Goal: Information Seeking & Learning: Check status

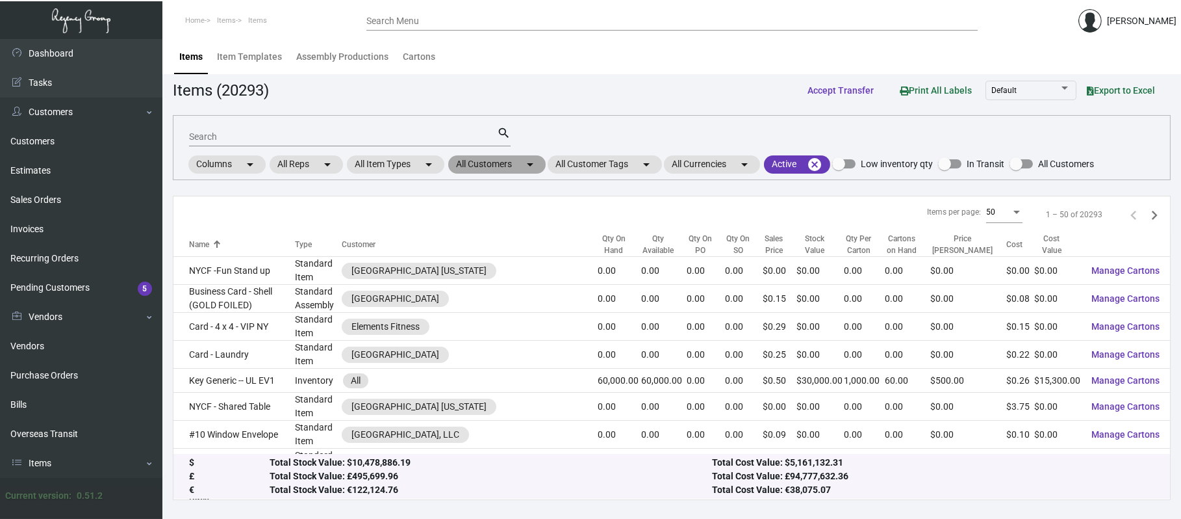
click at [510, 161] on mat-chip "All Customers arrow_drop_down" at bounding box center [496, 164] width 97 height 18
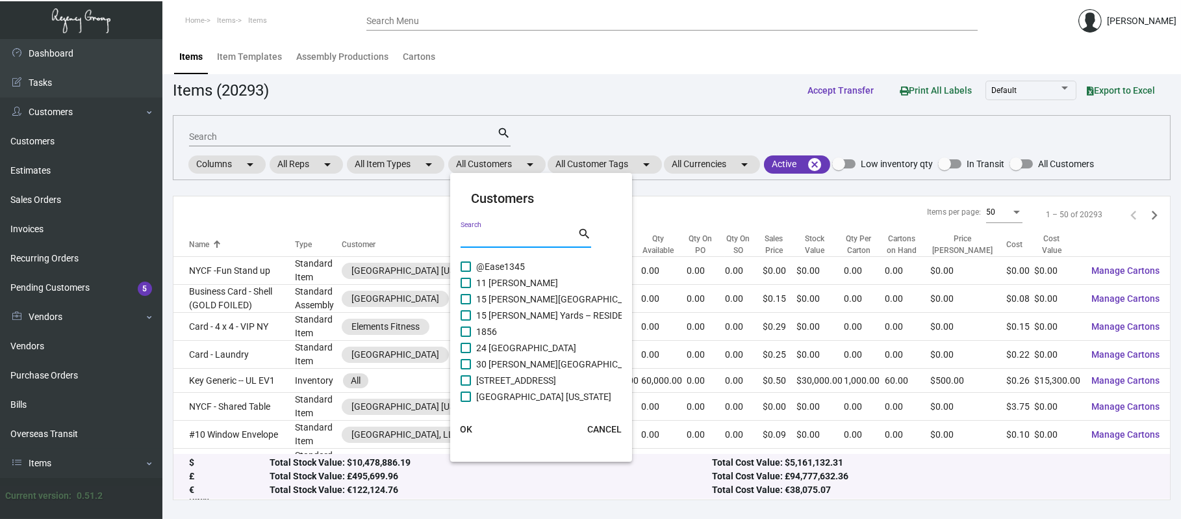
click at [486, 237] on input "Search" at bounding box center [519, 238] width 117 height 10
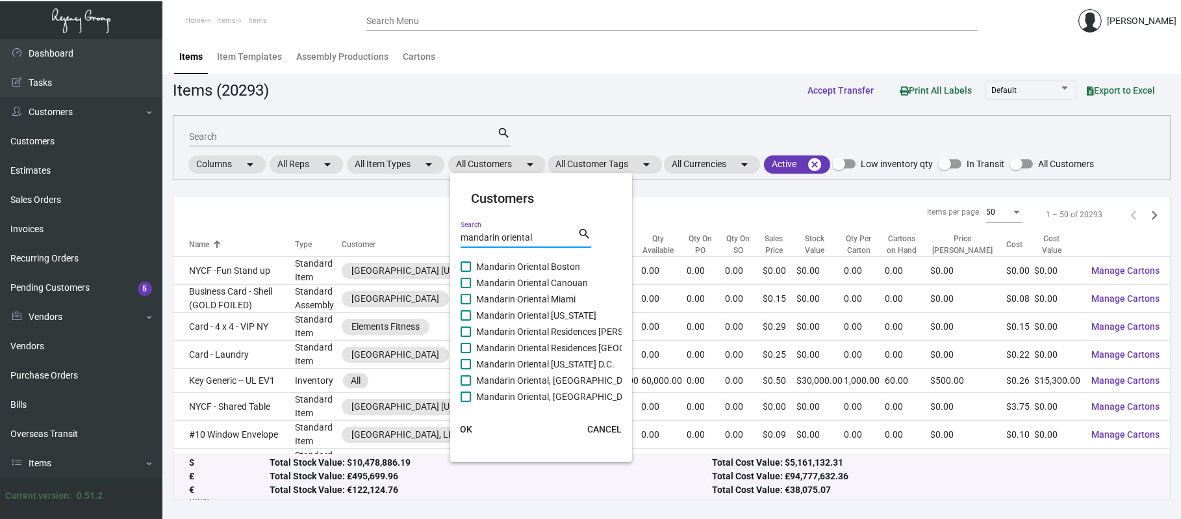
type input "mandarin oriental"
click at [579, 315] on span "Mandarin Oriental [US_STATE]" at bounding box center [536, 315] width 120 height 16
click at [466, 320] on input "Mandarin Oriental [US_STATE]" at bounding box center [465, 320] width 1 height 1
checkbox input "true"
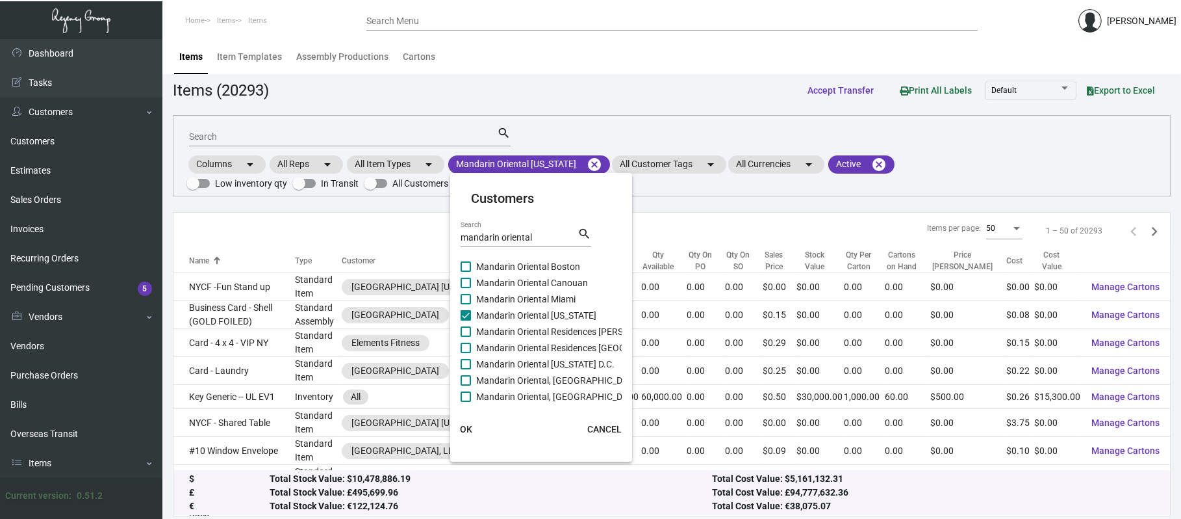
click at [462, 429] on span "OK" at bounding box center [466, 429] width 12 height 10
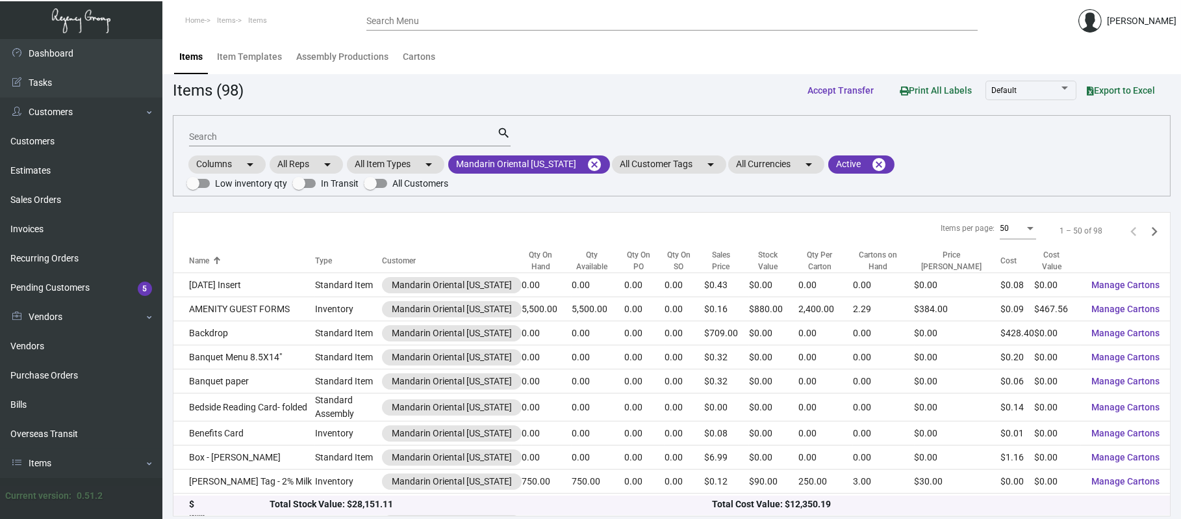
click at [535, 250] on div "Qty On Hand" at bounding box center [541, 260] width 38 height 23
click at [535, 249] on div "Qty On Hand" at bounding box center [541, 260] width 38 height 23
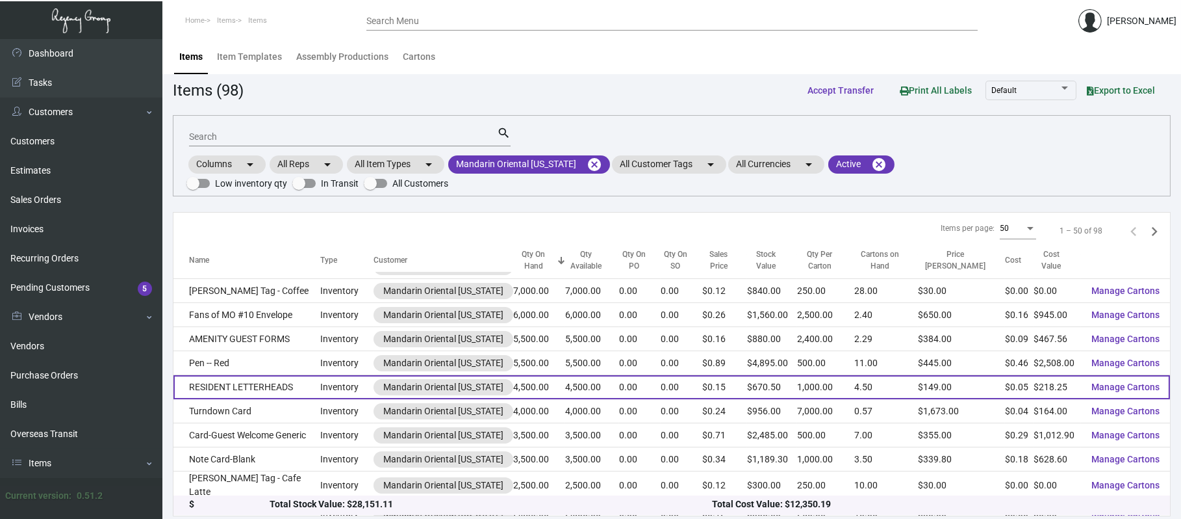
scroll to position [193, 0]
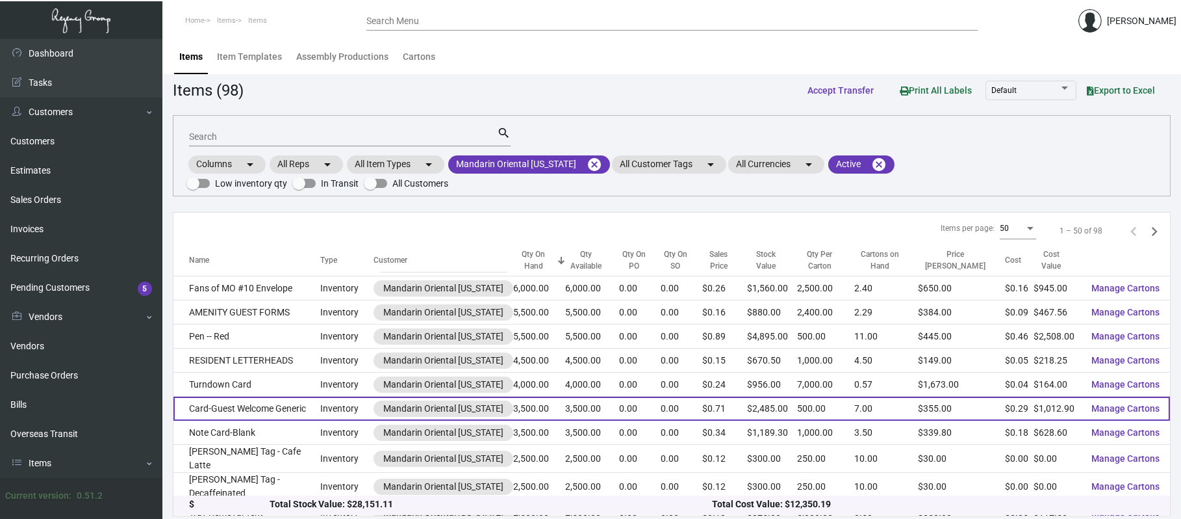
click at [238, 396] on td "Card-Guest Welcome Generic" at bounding box center [247, 408] width 147 height 24
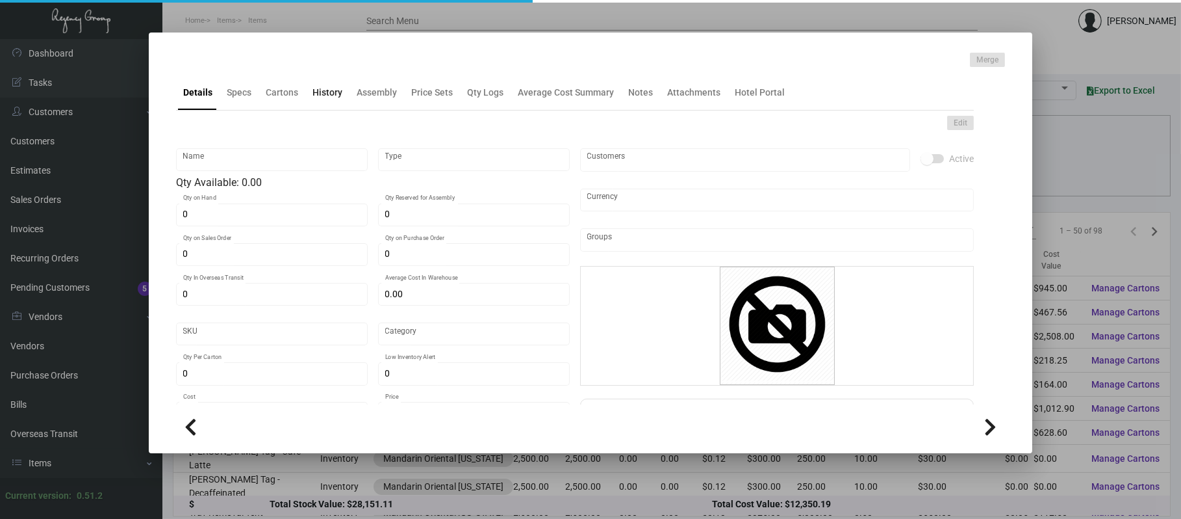
type input "Card-Guest Welcome Generic"
type input "Inventory"
type input "3,500"
type input "$ 0.00"
type input "MWC"
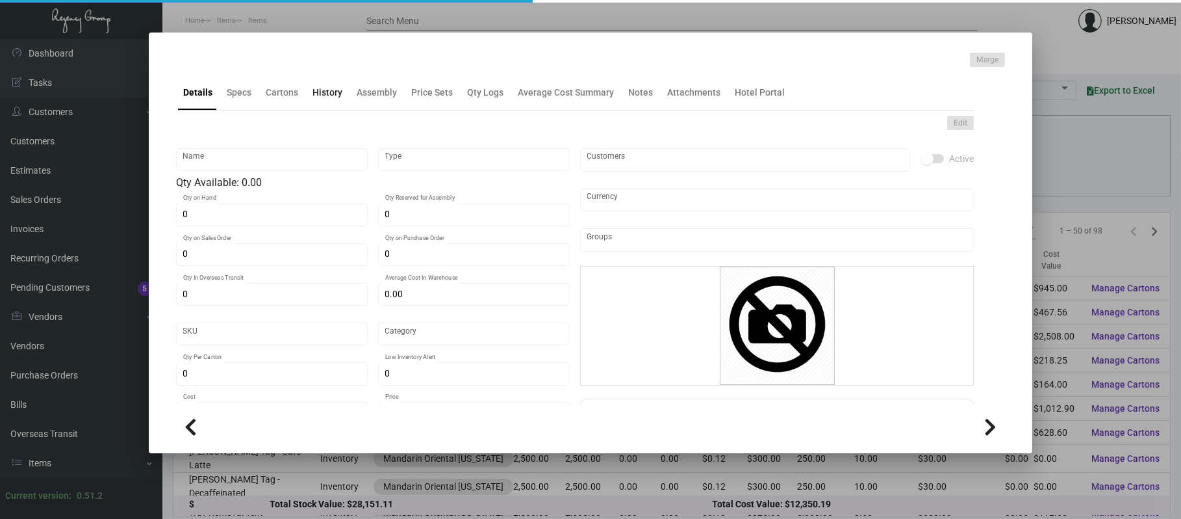
type input "Standard"
type input "500"
type input "$ 0.2894"
type input "$ 0.71"
type textarea "size 5.88x10.31 Strathmore Premium Pastelle Bright White #80 Cover stock, print…"
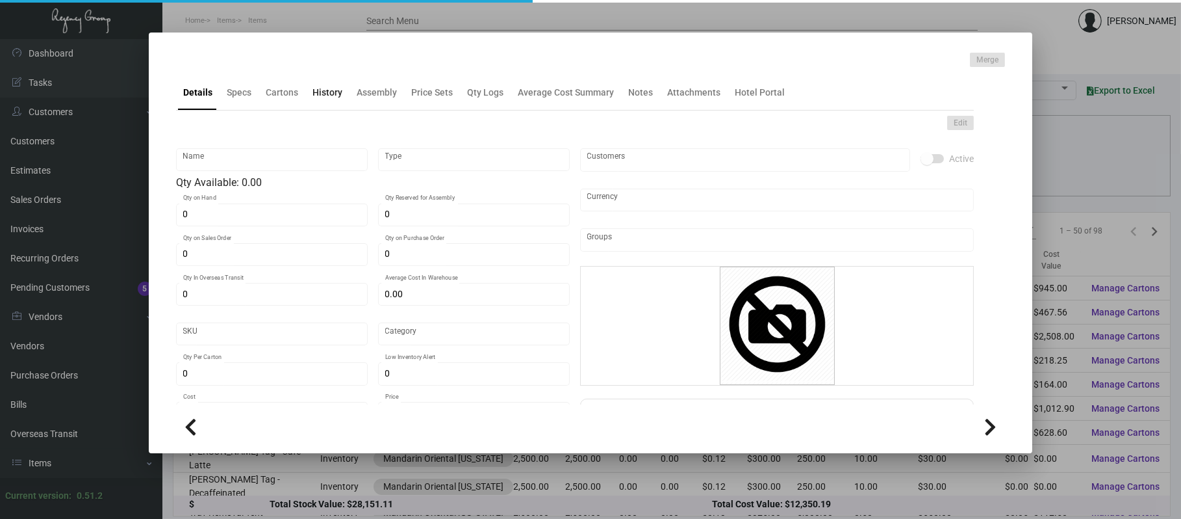
type textarea "size 5.88x10.31 Strathmore Premium Pastelle Bright White #80 Cover stock, print…"
checkbox input "true"
type input "United States Dollar $"
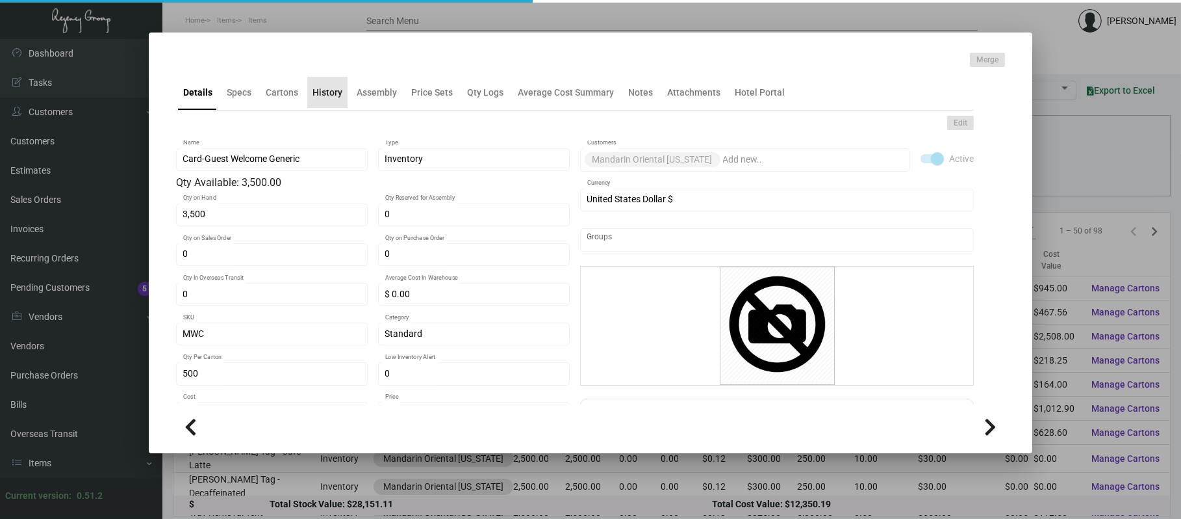
click at [333, 94] on div "History" at bounding box center [328, 93] width 30 height 14
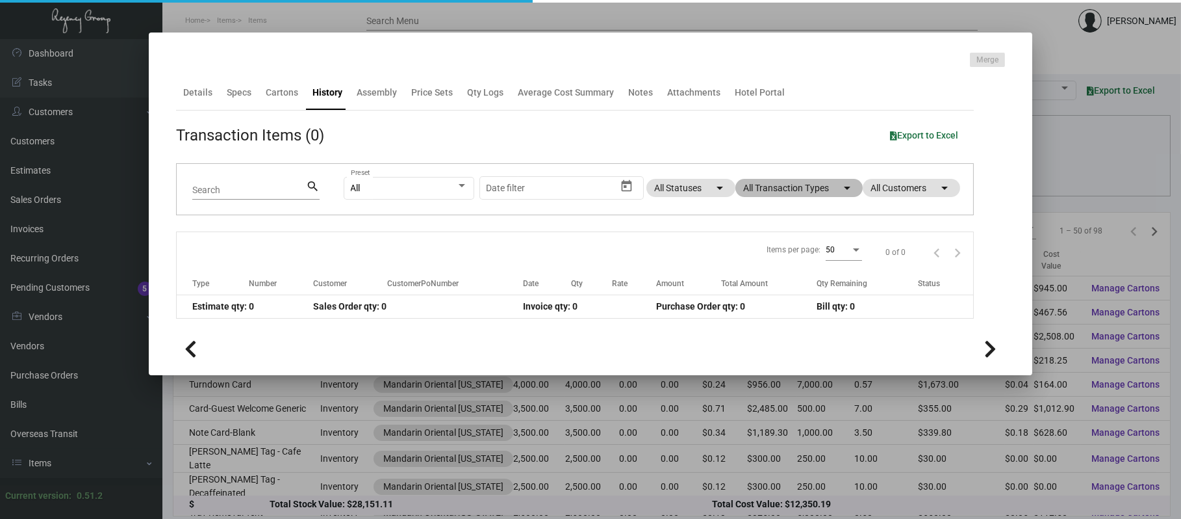
click at [793, 185] on mat-chip "All Transaction Types arrow_drop_down" at bounding box center [799, 188] width 127 height 18
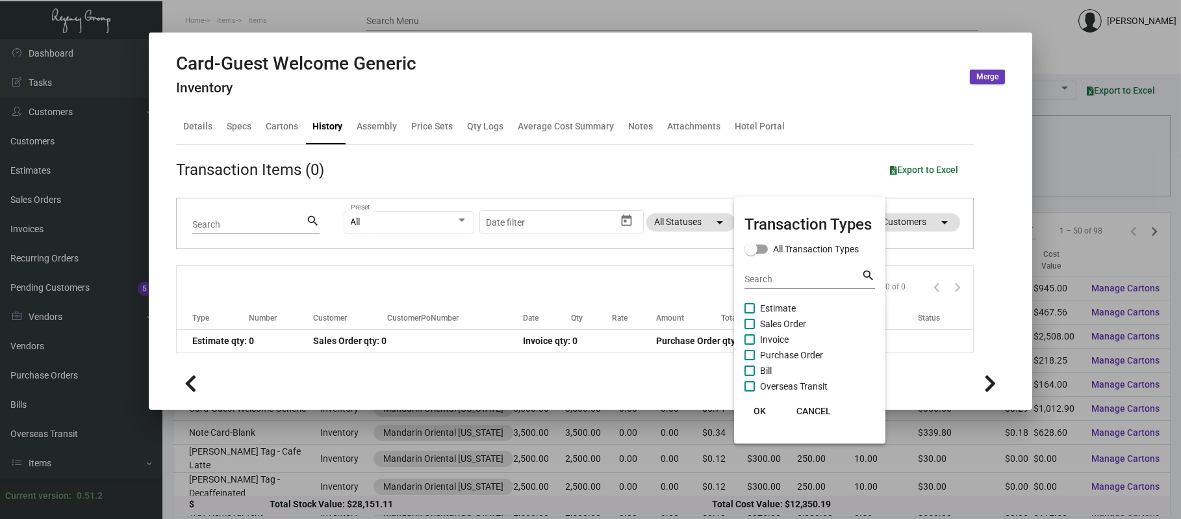
click at [786, 321] on span "Sales Order" at bounding box center [783, 324] width 46 height 16
click at [750, 329] on input "Sales Order" at bounding box center [749, 329] width 1 height 1
checkbox input "true"
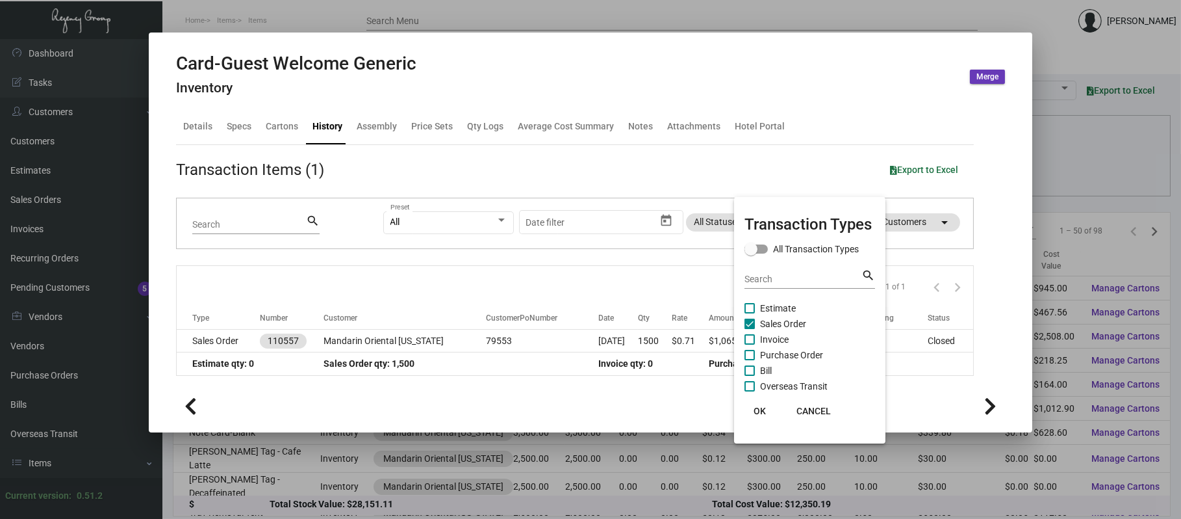
click at [569, 332] on div at bounding box center [590, 259] width 1181 height 519
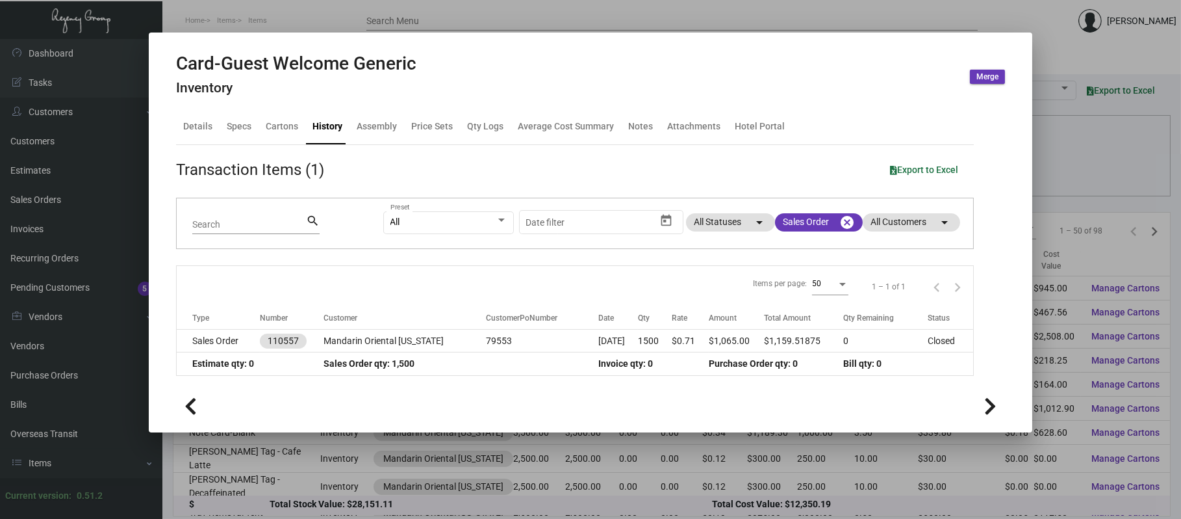
click at [569, 332] on td "79553" at bounding box center [542, 340] width 112 height 23
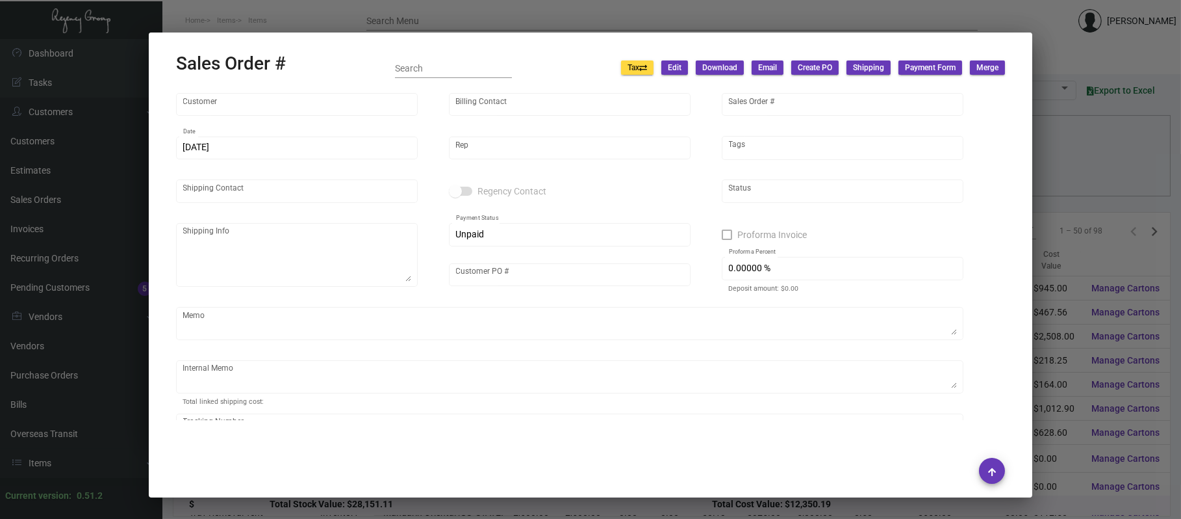
type input "Mandarin Oriental [US_STATE]"
type input "[PERSON_NAME]"
type input "110557"
type input "[DATE]"
type input "[PERSON_NAME]"
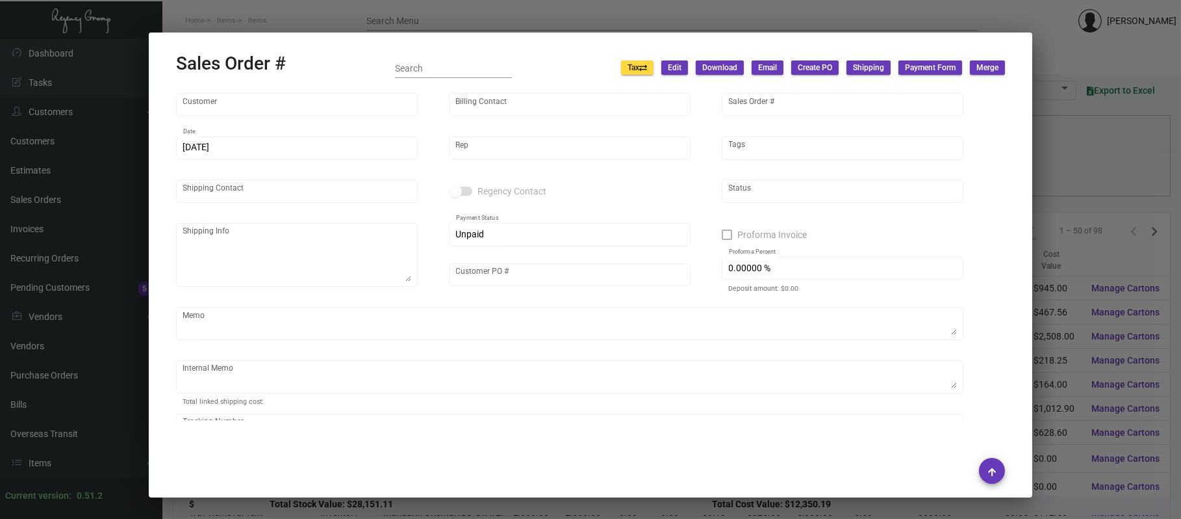
type input "[PERSON_NAME]"
type textarea "Mandarin Oriental [US_STATE] Attn: [PERSON_NAME] [STREET_ADDRESS][US_STATE]"
type input "79553"
type textarea "[PERSON_NAME]"
type input "United States Dollar $"
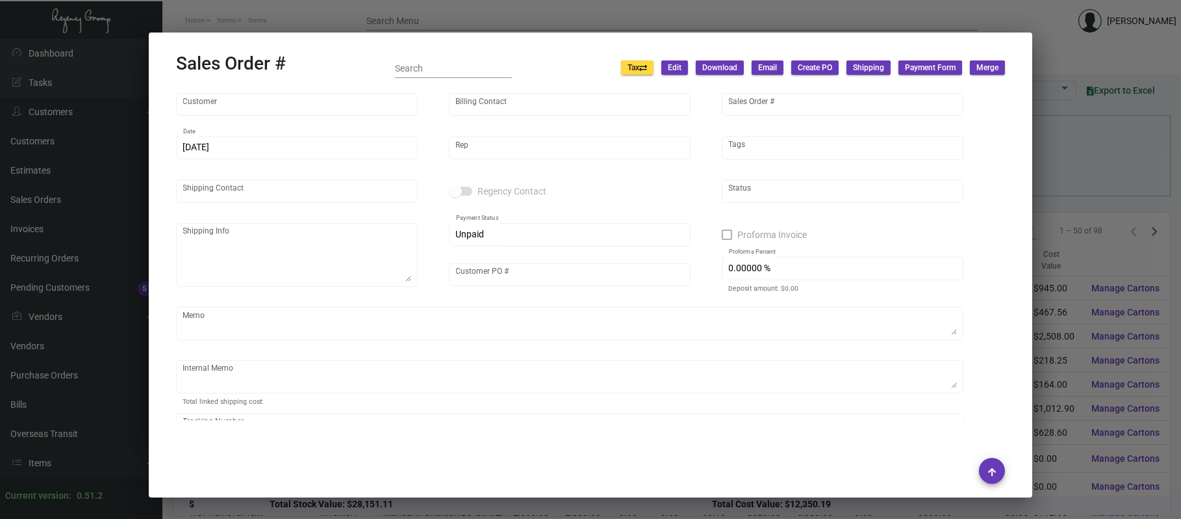
type input "$ 0.00"
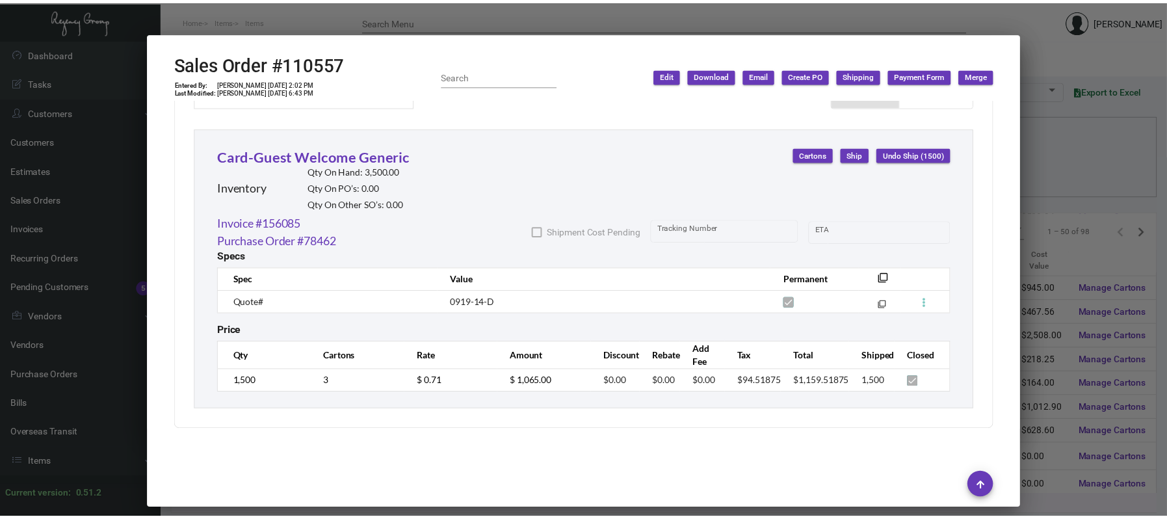
scroll to position [678, 0]
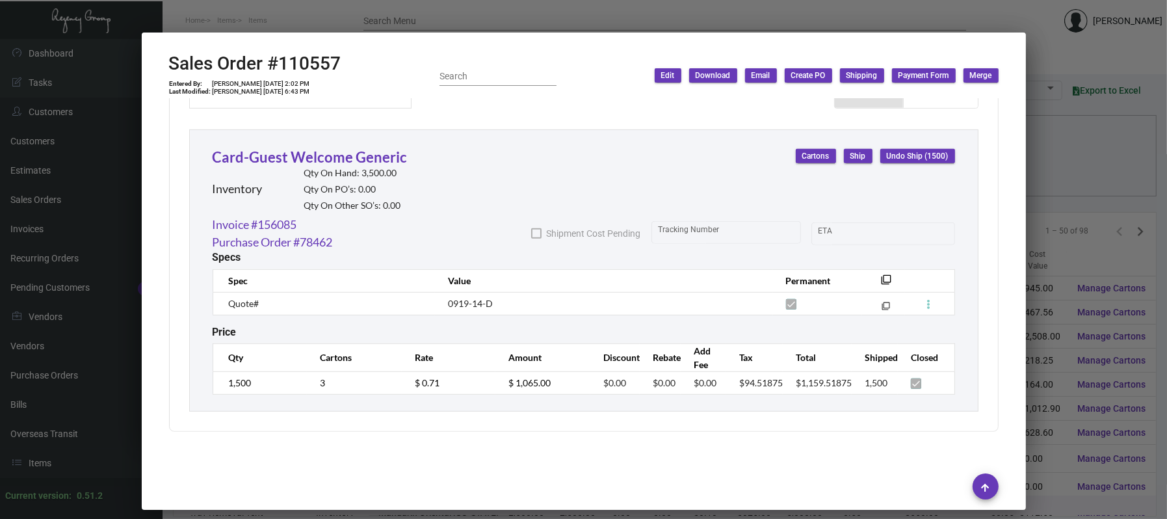
click at [548, 16] on div at bounding box center [583, 259] width 1167 height 519
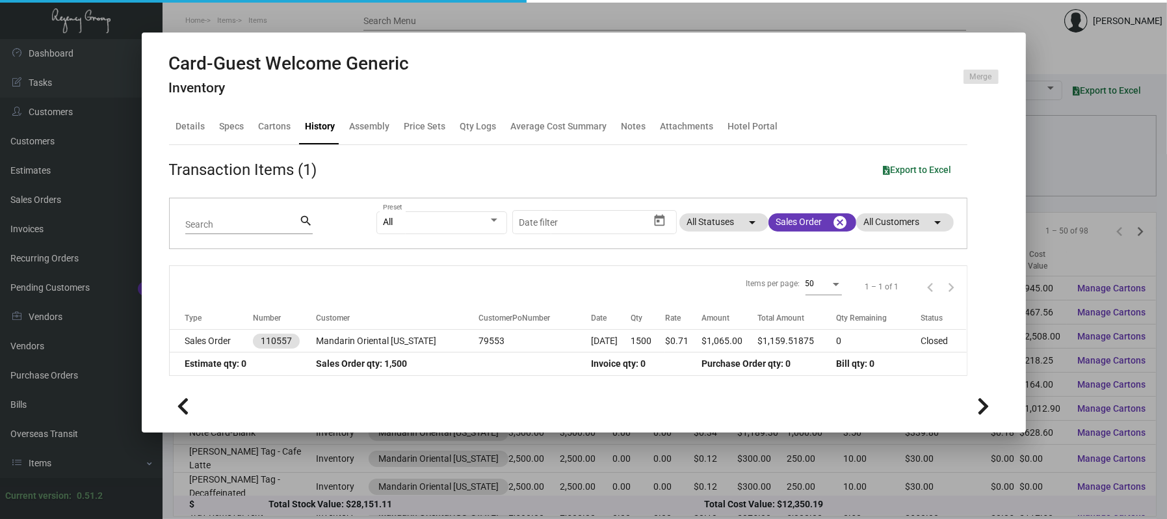
click at [547, 16] on div at bounding box center [583, 259] width 1167 height 519
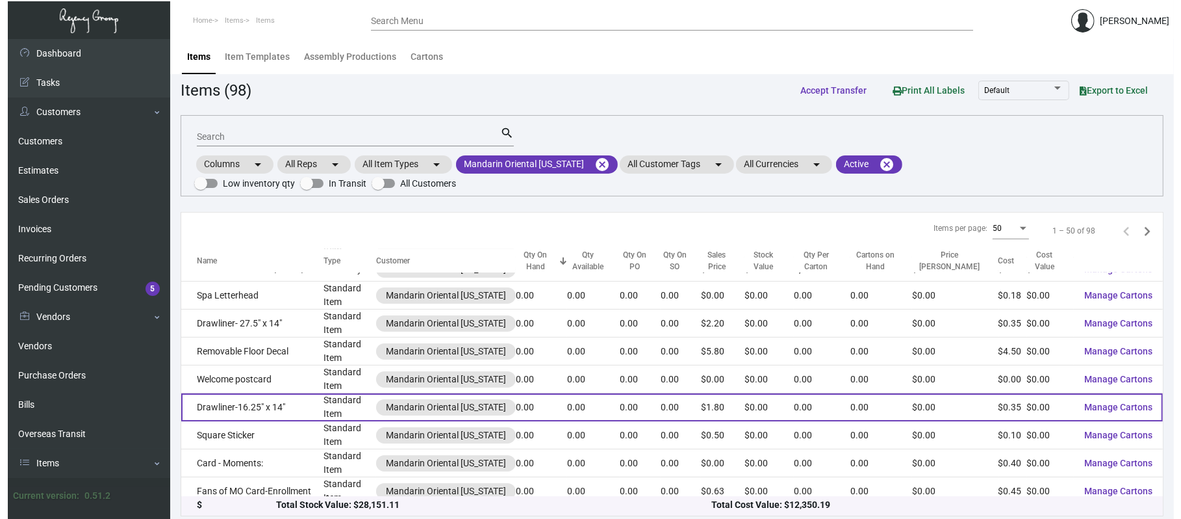
scroll to position [1040, 0]
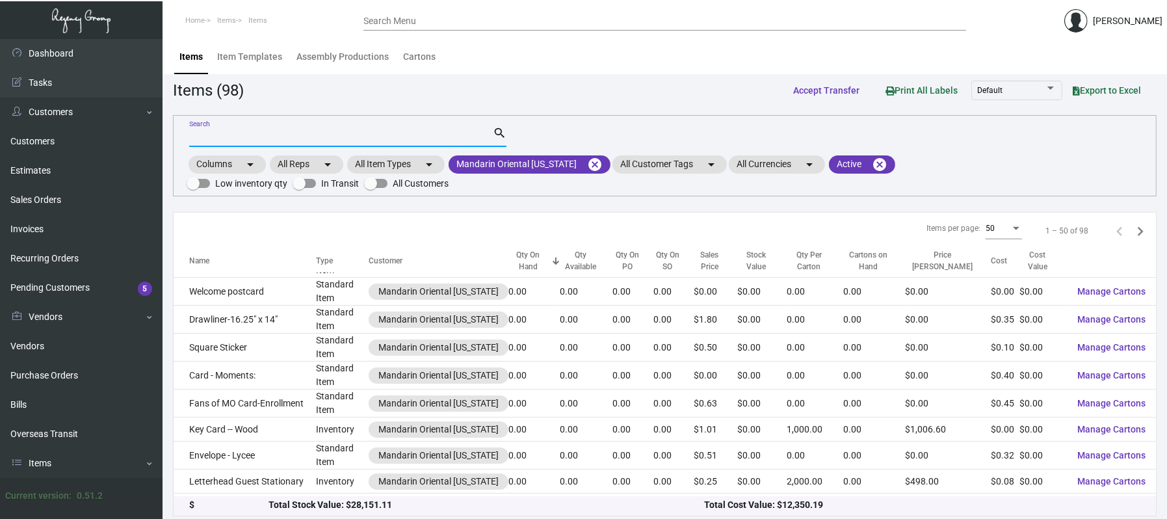
click at [279, 136] on input "Search" at bounding box center [340, 137] width 303 height 10
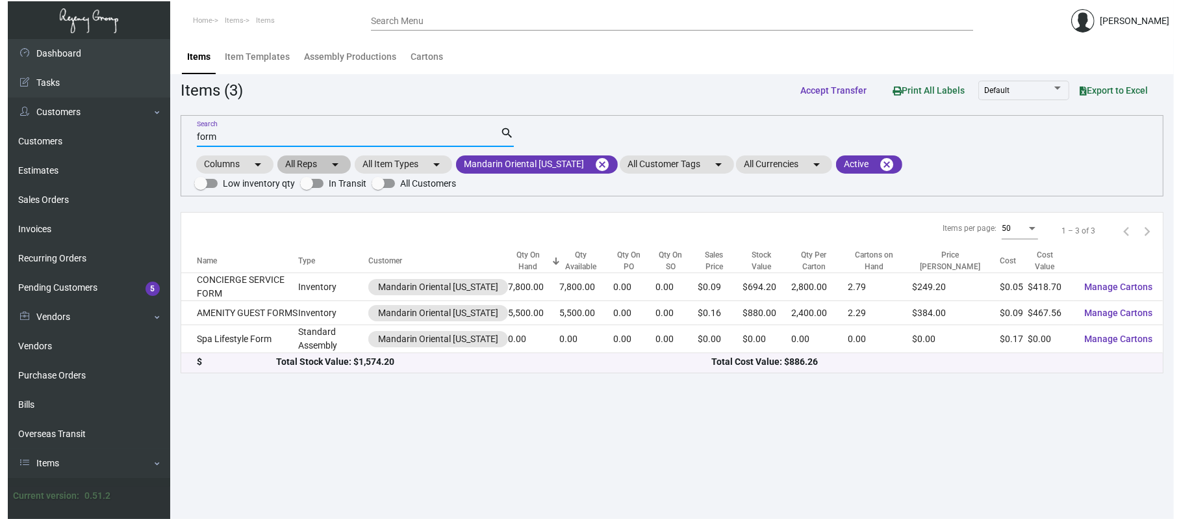
scroll to position [0, 0]
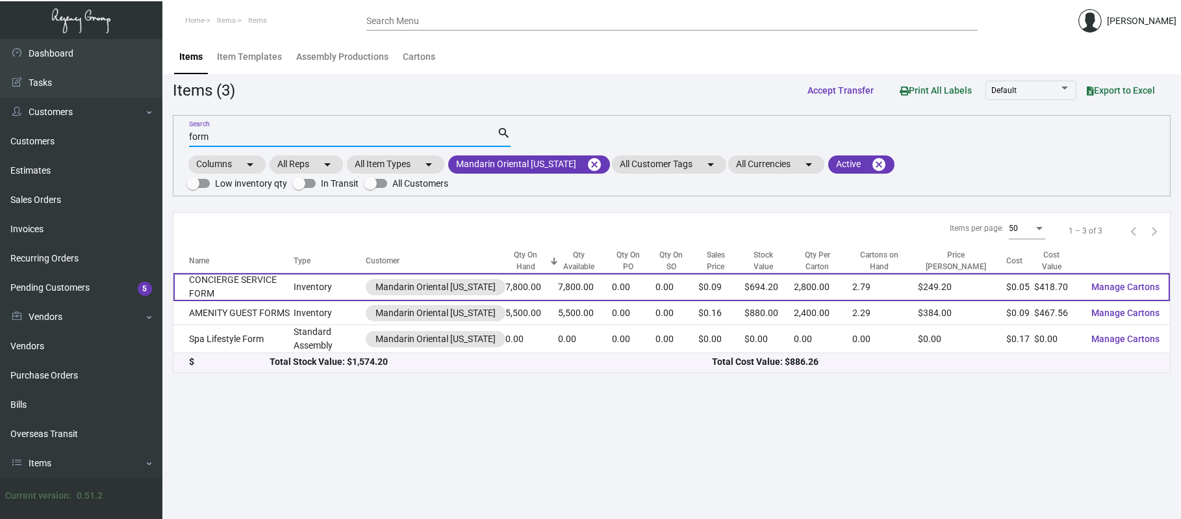
type input "form"
click at [262, 273] on td "CONCIERGE SERVICE FORM" at bounding box center [234, 287] width 120 height 28
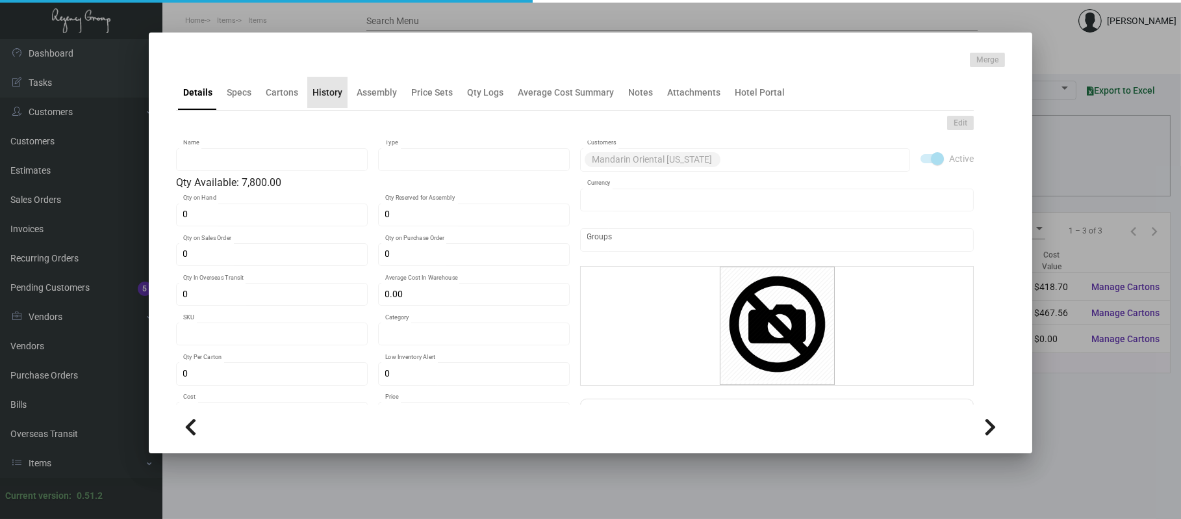
type input "CONCIERGE SERVICE FORM"
type input "Inventory"
type input "7,800"
type input "$ 0.00"
type input "1931"
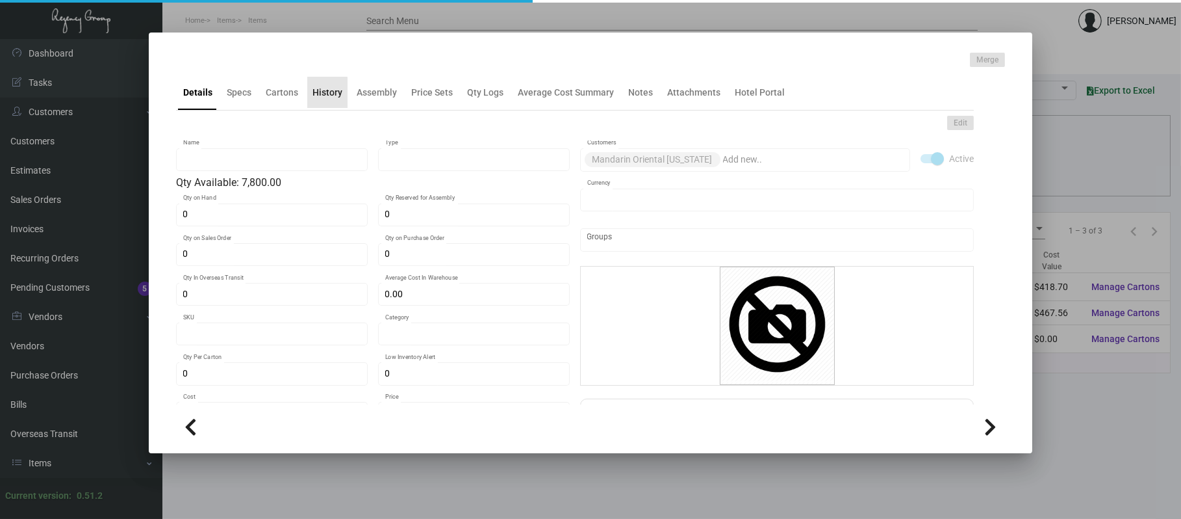
type input "Standard"
type input "2,800"
type input "$ 0.05368"
type input "$ 0.089"
type textarea "CONCIERGE SERVICE FORMS: SIZE 6-1/2 X 9-7/8+ STUB, 3 PARTS NCR: IST PART- WHITE…"
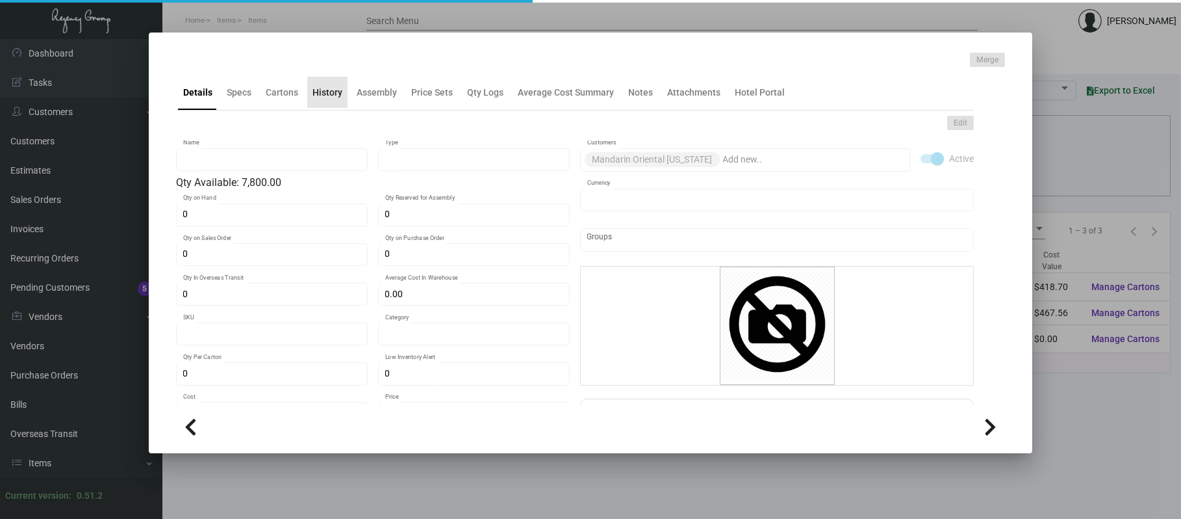
type textarea "CONCIERGE SERVICE FORMS: SIZE 6-1/2 X 9-7/8+ STUB, 3 PARTS NCR: IST PART- WHITE…"
checkbox input "true"
type input "United States Dollar $"
click at [316, 103] on div "History" at bounding box center [327, 92] width 40 height 31
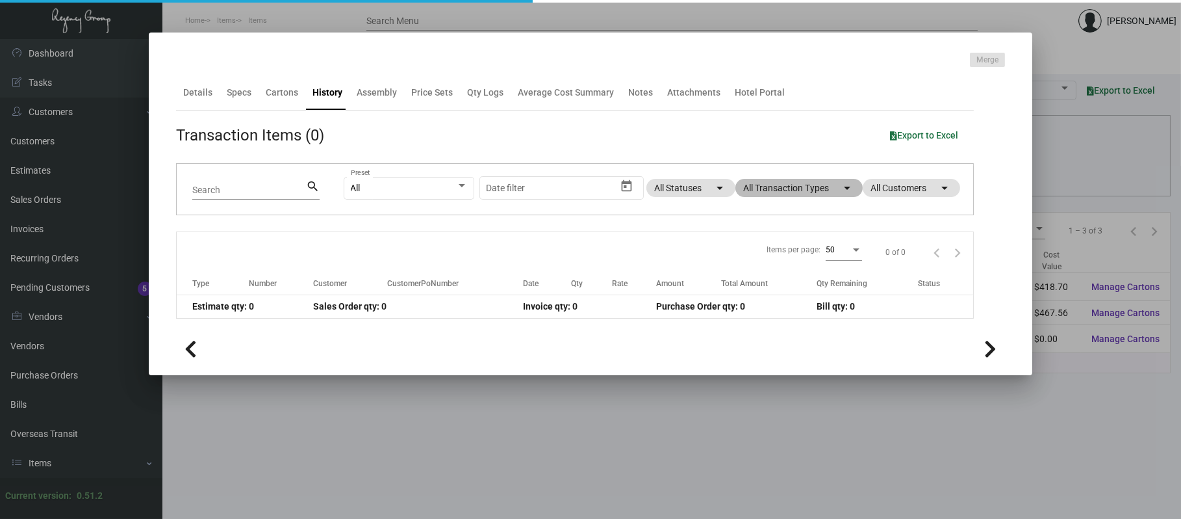
click at [819, 192] on mat-chip "All Transaction Types arrow_drop_down" at bounding box center [799, 188] width 127 height 18
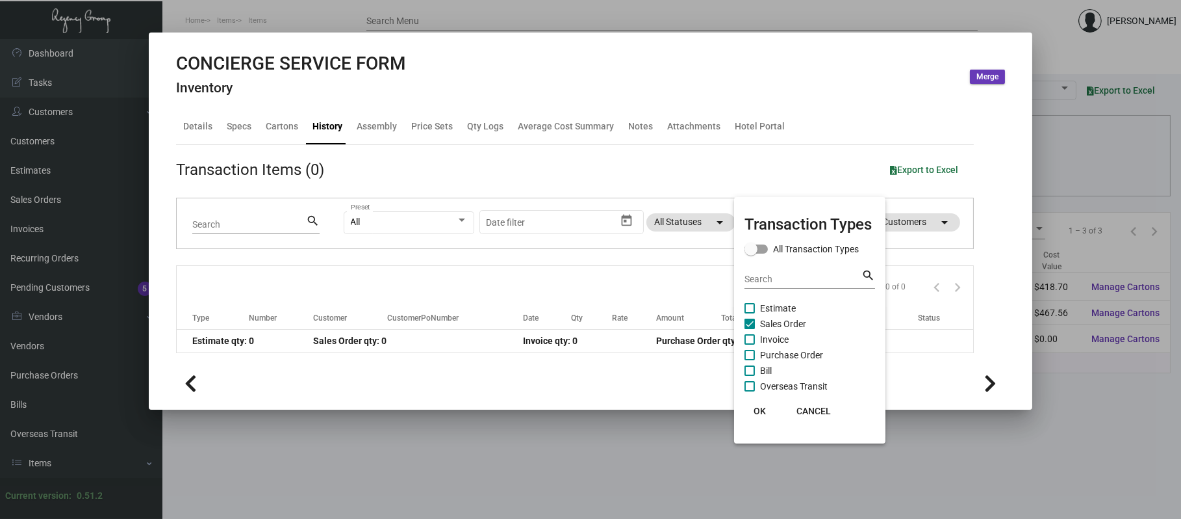
click at [799, 321] on span "Sales Order" at bounding box center [783, 324] width 46 height 16
click at [750, 329] on input "Sales Order" at bounding box center [749, 329] width 1 height 1
click at [801, 325] on span "Sales Order" at bounding box center [783, 324] width 46 height 16
click at [750, 329] on input "Sales Order" at bounding box center [749, 329] width 1 height 1
click at [805, 324] on span "Sales Order" at bounding box center [783, 324] width 46 height 16
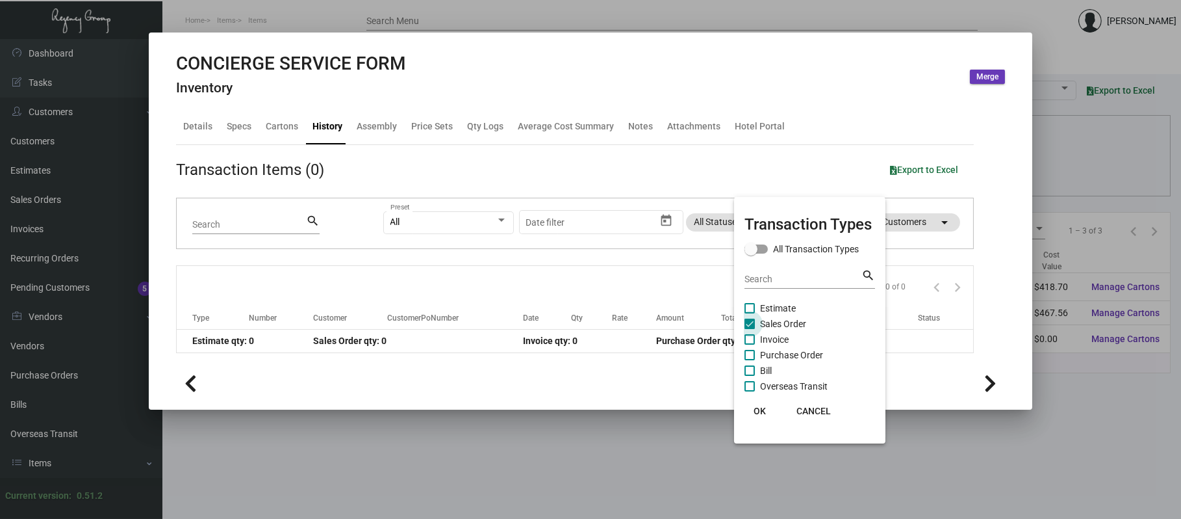
click at [750, 329] on input "Sales Order" at bounding box center [749, 329] width 1 height 1
click at [793, 328] on span "Sales Order" at bounding box center [783, 324] width 46 height 16
click at [750, 329] on input "Sales Order" at bounding box center [749, 329] width 1 height 1
click at [771, 326] on span "Sales Order" at bounding box center [783, 324] width 46 height 16
click at [750, 329] on input "Sales Order" at bounding box center [749, 329] width 1 height 1
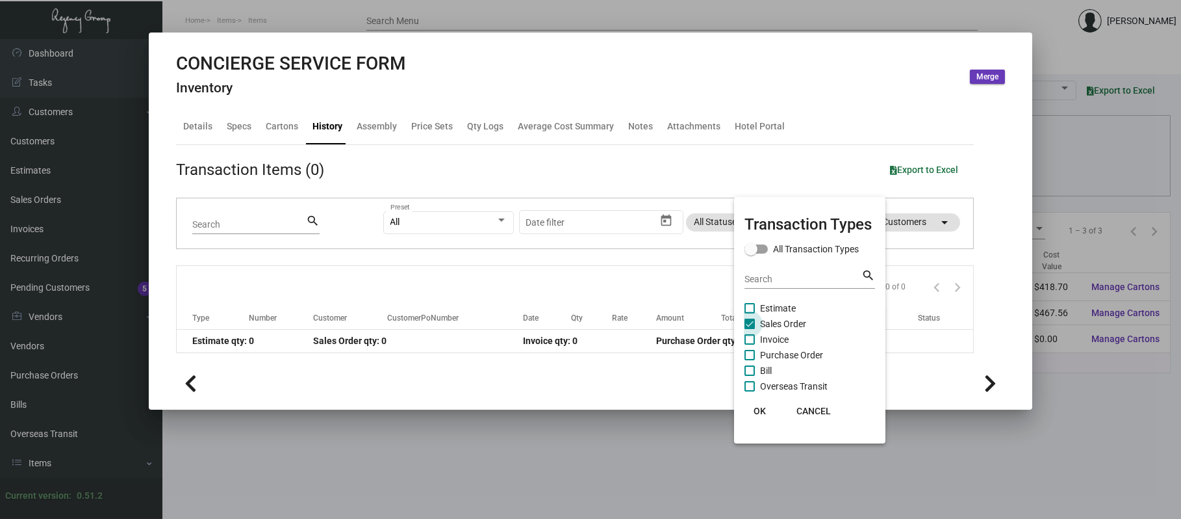
checkbox input "false"
click at [777, 347] on span "Purchase Order" at bounding box center [791, 355] width 63 height 16
click at [750, 360] on input "Purchase Order" at bounding box center [749, 360] width 1 height 1
click at [780, 352] on span "Purchase Order" at bounding box center [791, 355] width 63 height 16
click at [750, 360] on input "Purchase Order" at bounding box center [749, 360] width 1 height 1
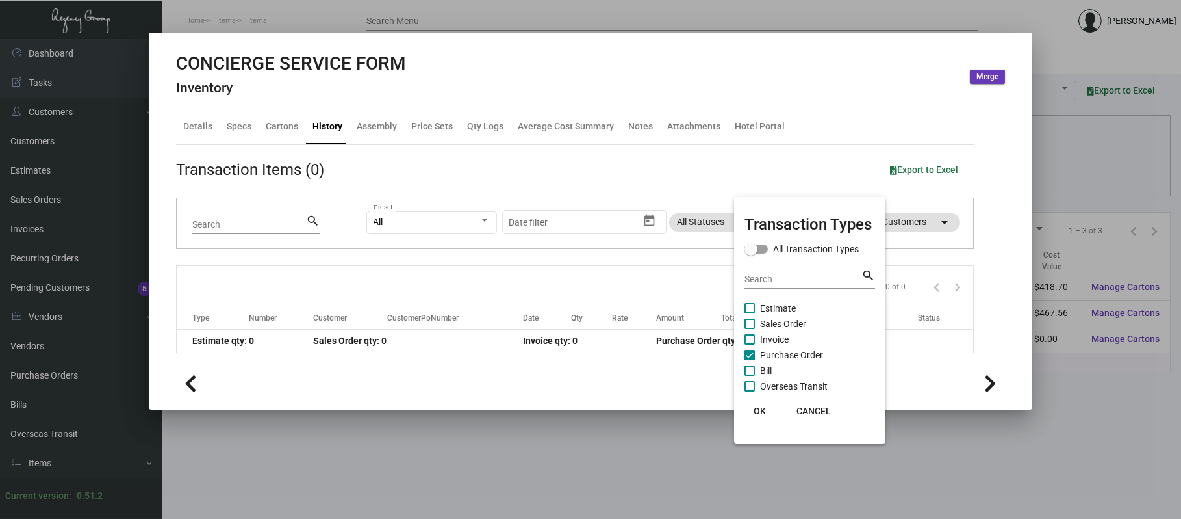
checkbox input "false"
click at [196, 130] on div at bounding box center [590, 259] width 1181 height 519
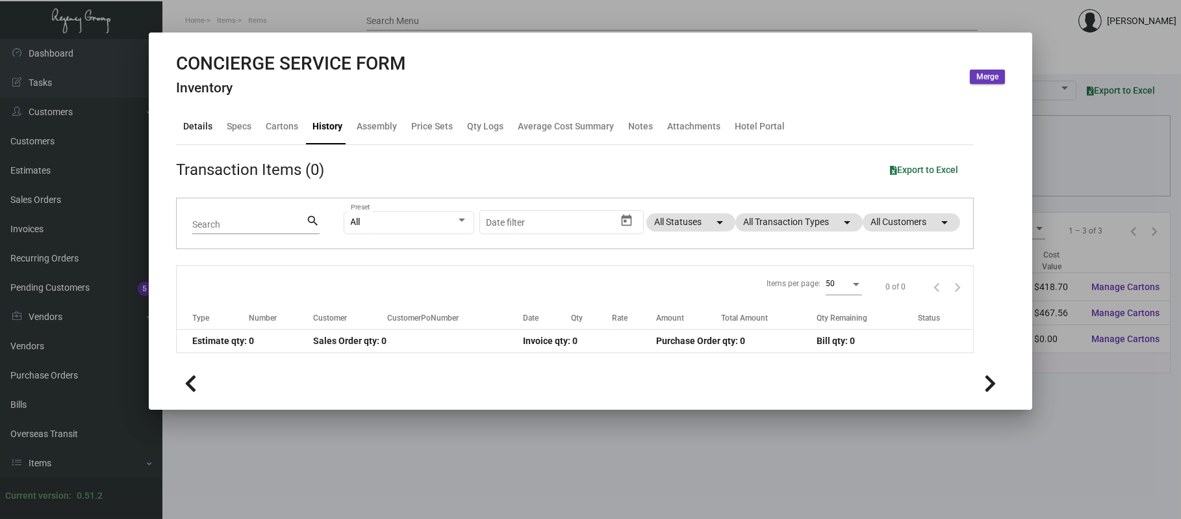
click at [200, 131] on div "Details" at bounding box center [197, 127] width 29 height 14
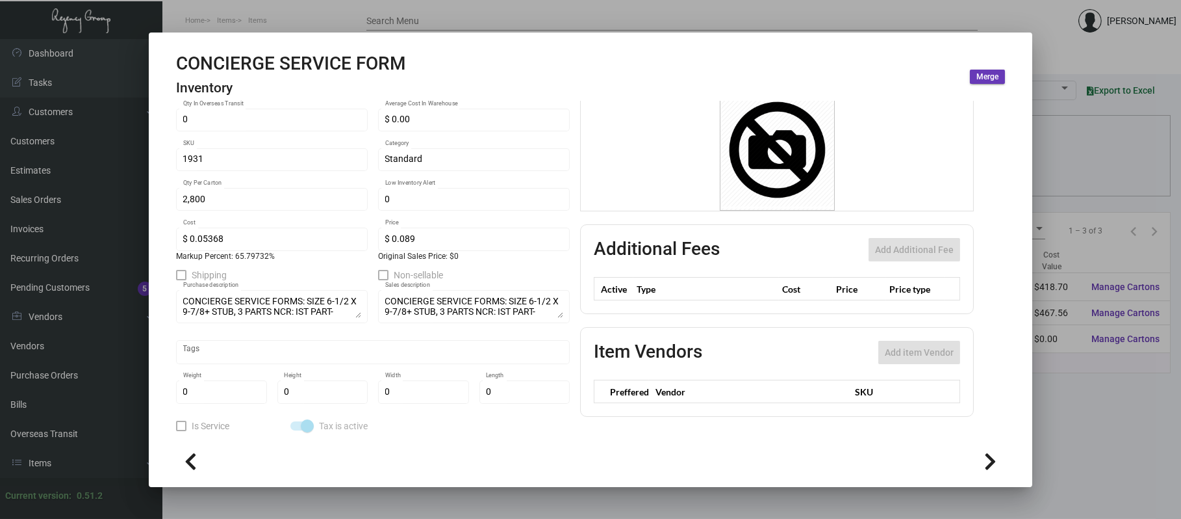
scroll to position [210, 0]
click at [360, 23] on div at bounding box center [590, 259] width 1181 height 519
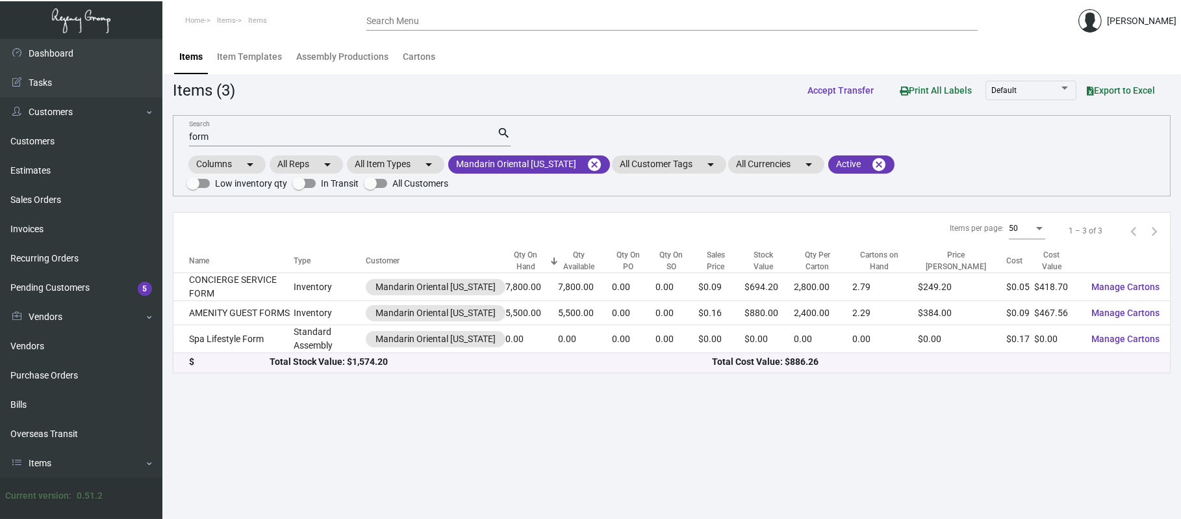
click at [222, 136] on input "form" at bounding box center [343, 137] width 308 height 10
type input "f"
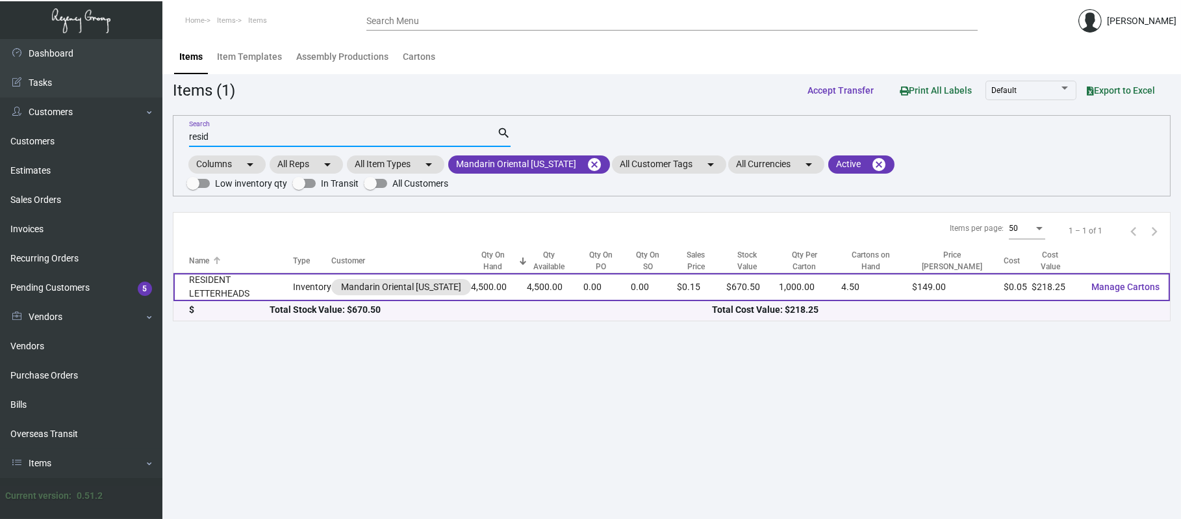
type input "resid"
click at [230, 273] on td "RESIDENT LETTERHEADS" at bounding box center [234, 287] width 120 height 28
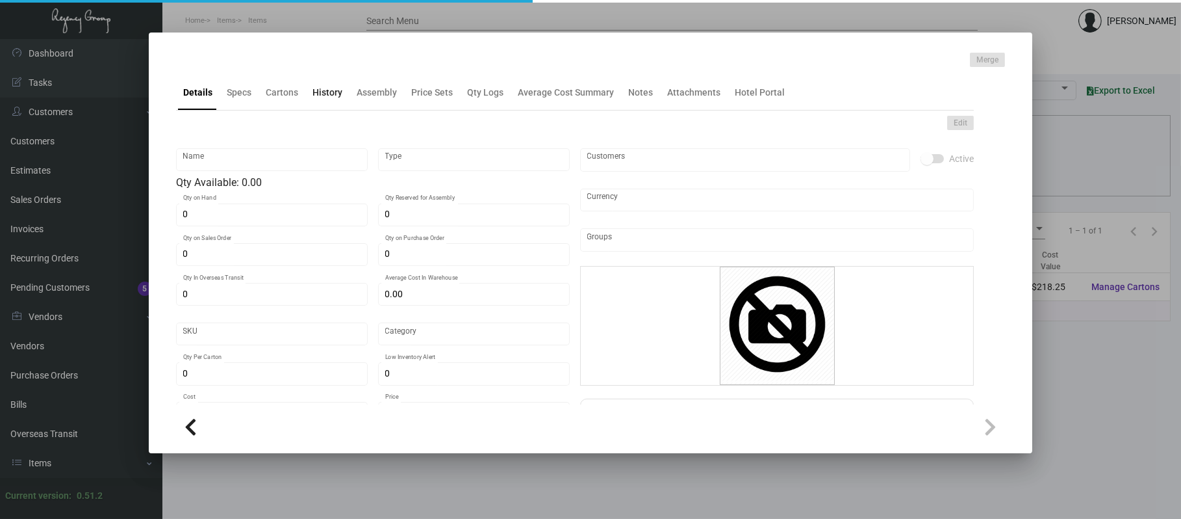
click at [322, 98] on div "History" at bounding box center [328, 93] width 30 height 14
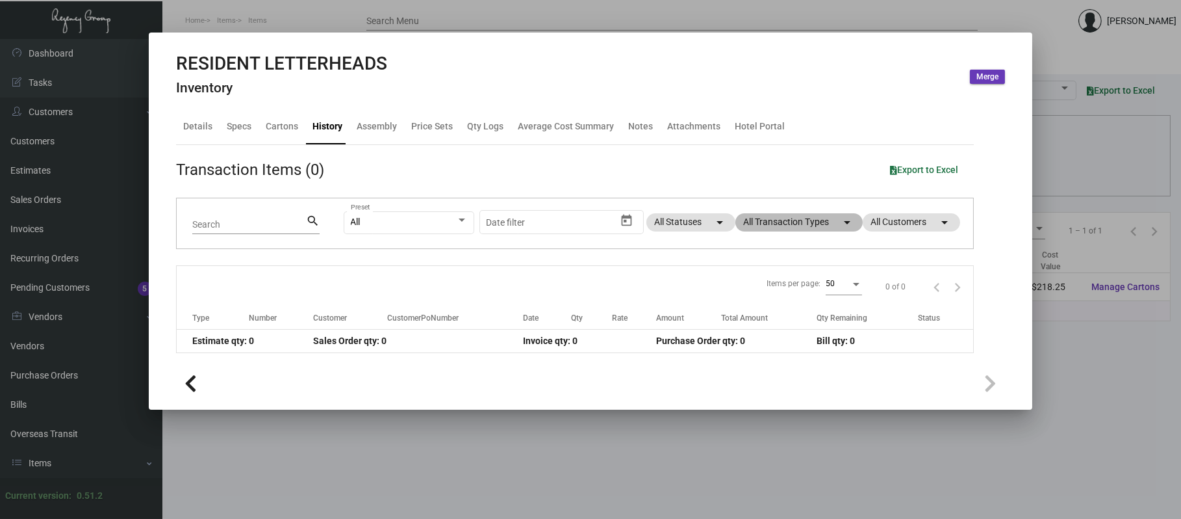
click at [778, 222] on mat-chip "All Transaction Types arrow_drop_down" at bounding box center [799, 222] width 127 height 18
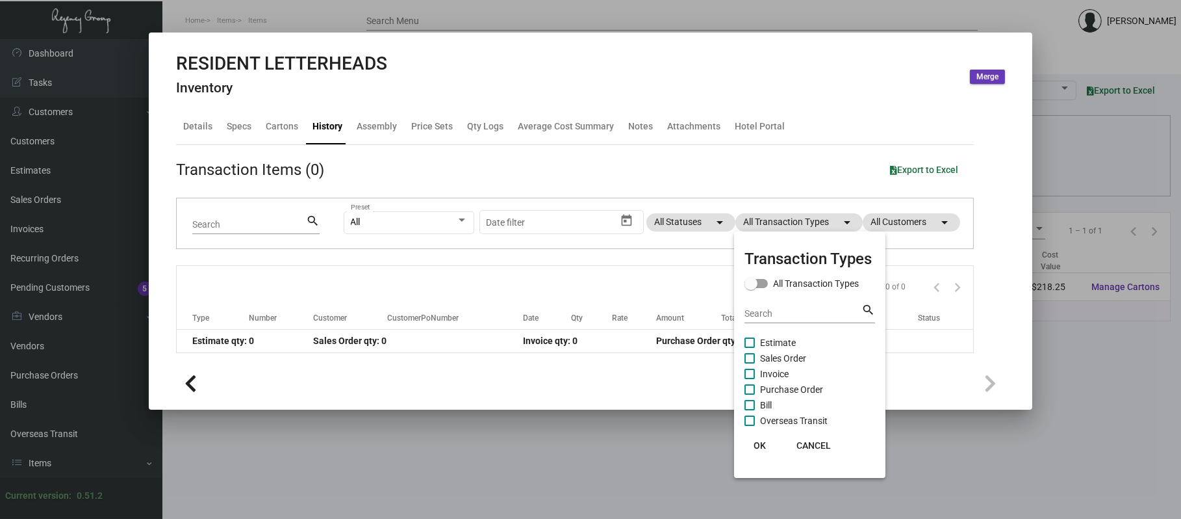
click at [783, 356] on span "Sales Order" at bounding box center [783, 358] width 46 height 16
click at [750, 363] on input "Sales Order" at bounding box center [749, 363] width 1 height 1
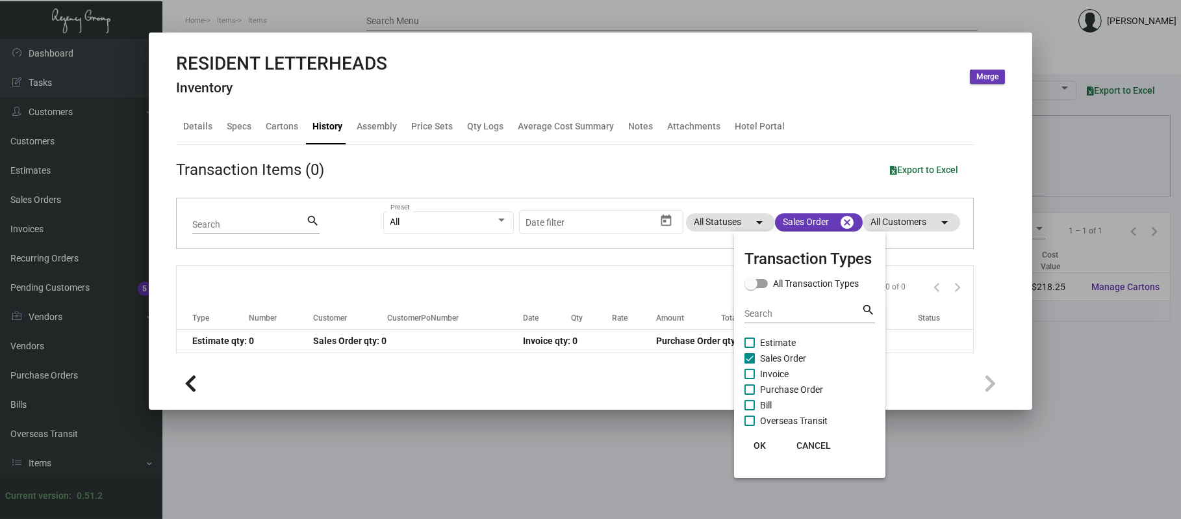
click at [782, 357] on span "Sales Order" at bounding box center [783, 358] width 46 height 16
click at [750, 363] on input "Sales Order" at bounding box center [749, 363] width 1 height 1
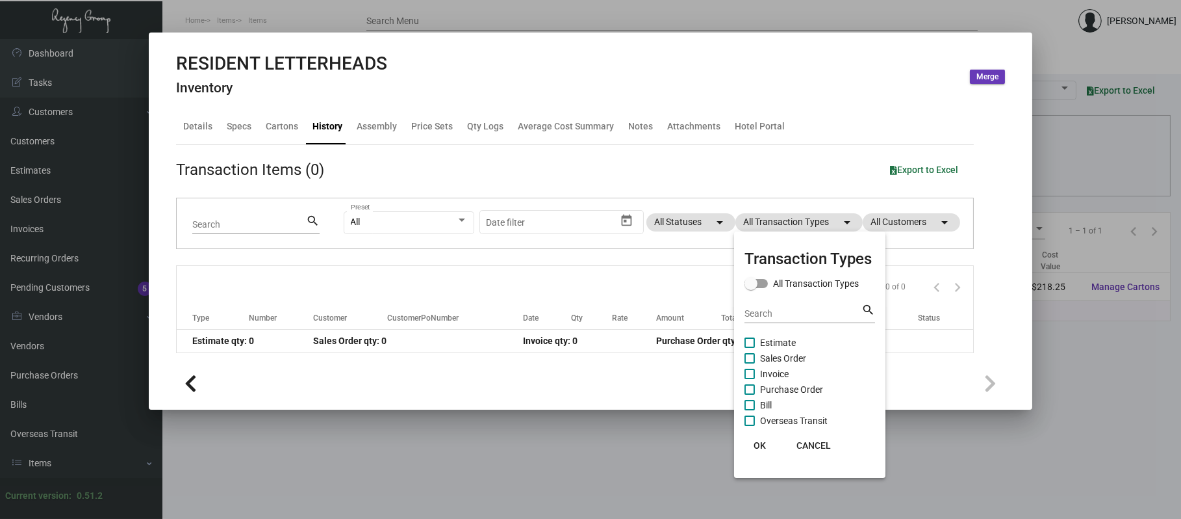
click at [784, 363] on span "Sales Order" at bounding box center [783, 358] width 46 height 16
click at [750, 363] on input "Sales Order" at bounding box center [749, 363] width 1 height 1
checkbox input "true"
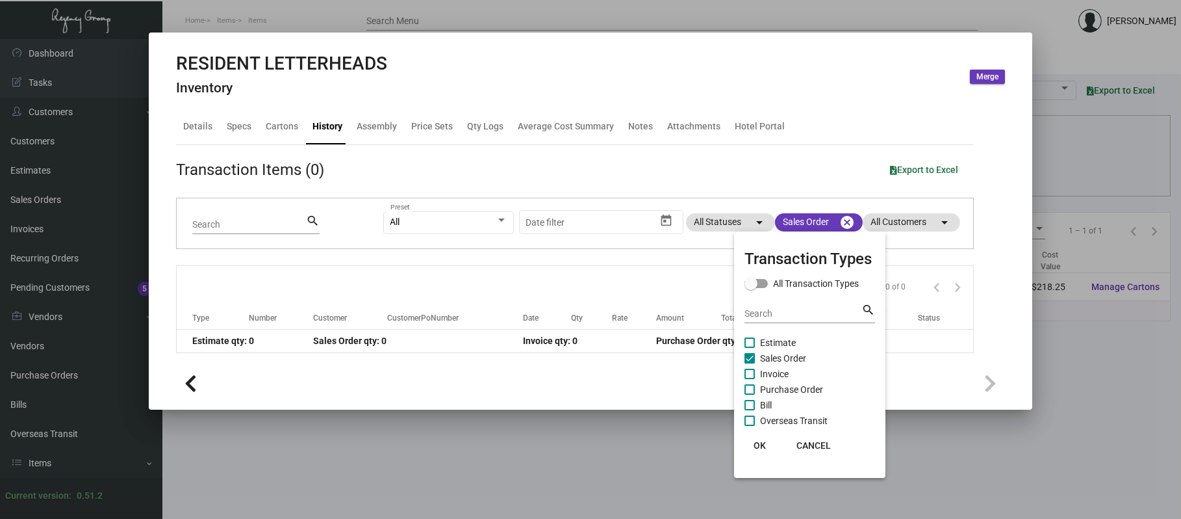
click at [198, 127] on div at bounding box center [590, 259] width 1181 height 519
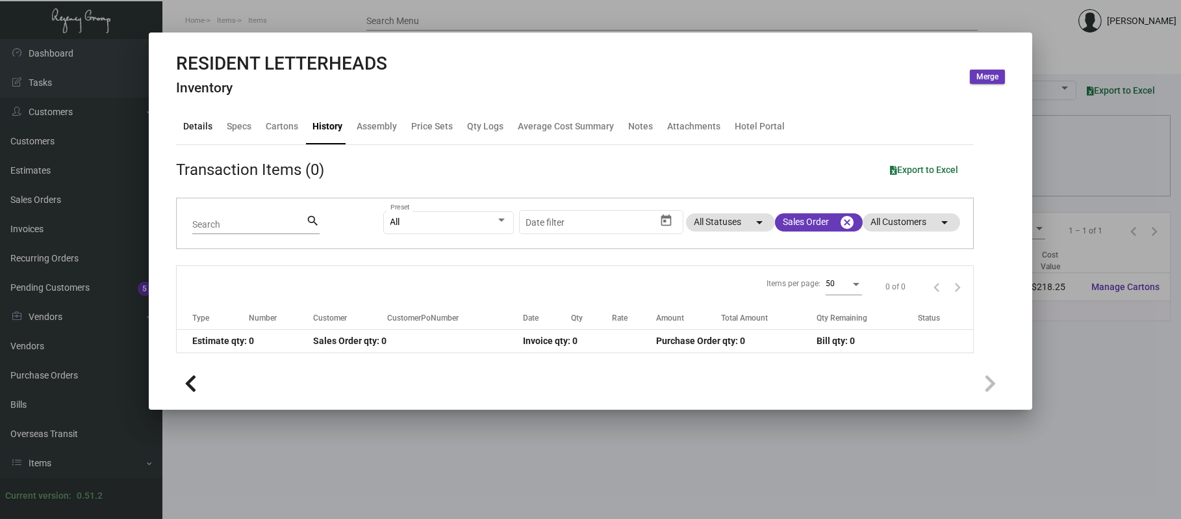
click at [194, 127] on div "Details" at bounding box center [197, 127] width 29 height 14
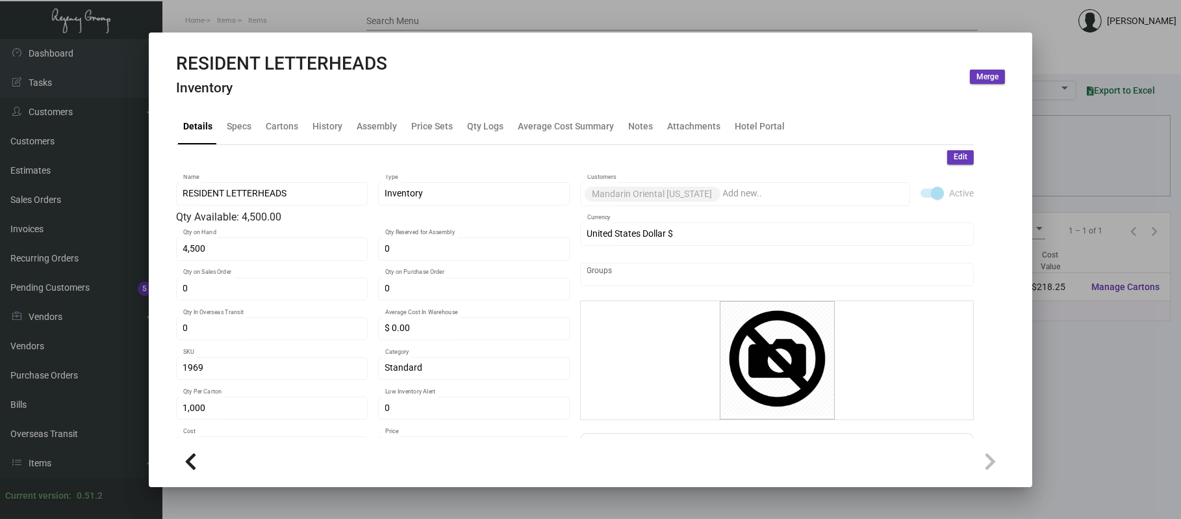
scroll to position [159, 0]
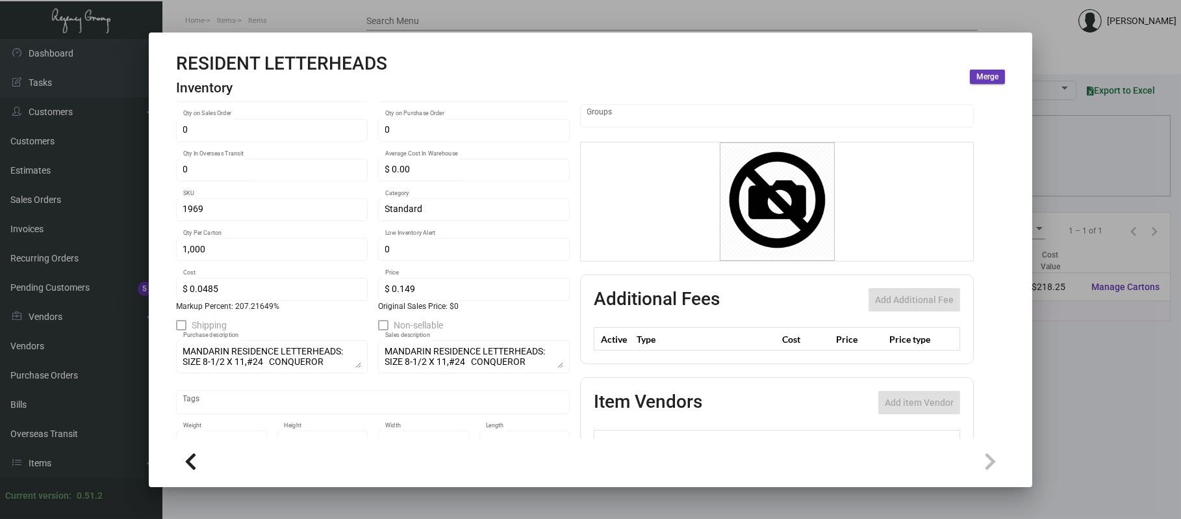
drag, startPoint x: 424, startPoint y: 294, endPoint x: 409, endPoint y: 296, distance: 15.1
click at [409, 296] on div "$ 0.149 Price" at bounding box center [474, 288] width 178 height 25
click at [393, 288] on div "$ 0.149 Price" at bounding box center [474, 288] width 178 height 25
click at [415, 292] on div "$ 0.149 Price" at bounding box center [474, 288] width 178 height 25
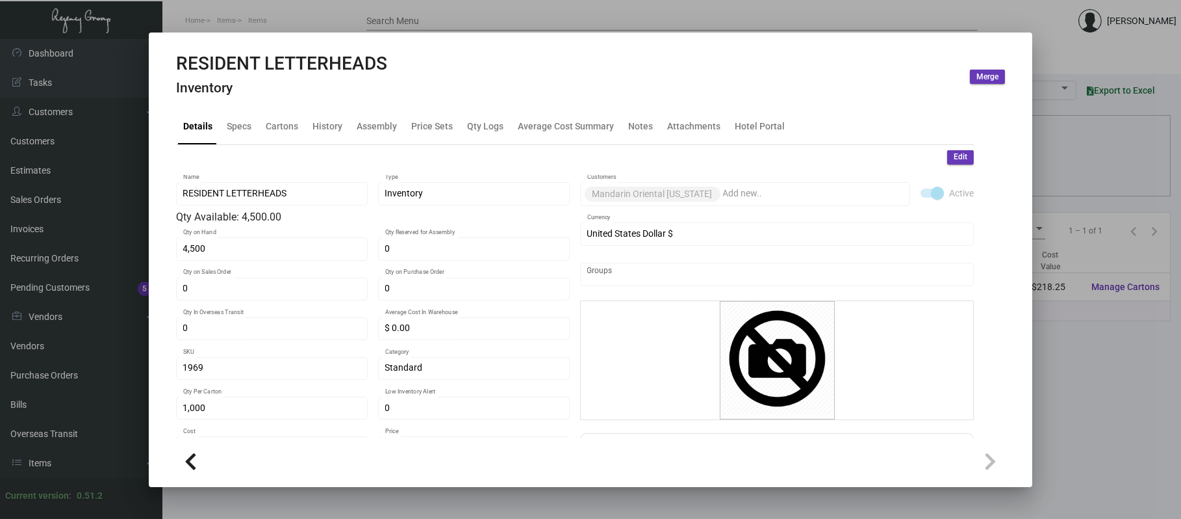
scroll to position [118, 0]
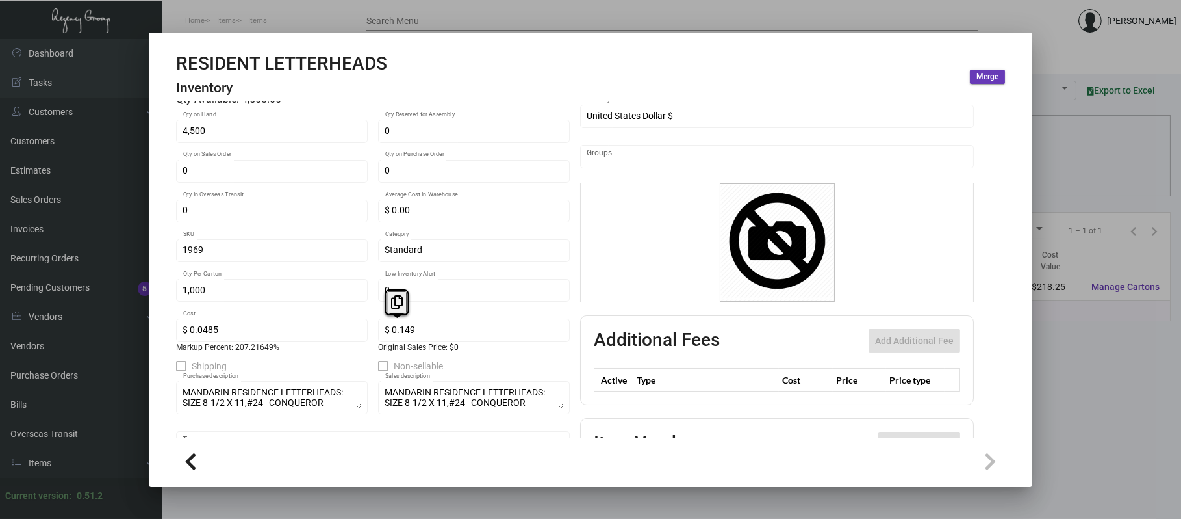
drag, startPoint x: 402, startPoint y: 296, endPoint x: 383, endPoint y: 334, distance: 42.7
click at [385, 334] on div "$ 0.149 Price" at bounding box center [474, 328] width 178 height 25
drag, startPoint x: 383, startPoint y: 334, endPoint x: 370, endPoint y: 328, distance: 14.0
click at [370, 328] on div "RESIDENT LETTERHEADS Name Inventory Type Qty Available: 4,500.00 4,500 Qty on H…" at bounding box center [373, 290] width 394 height 467
